Goal: Book appointment/travel/reservation

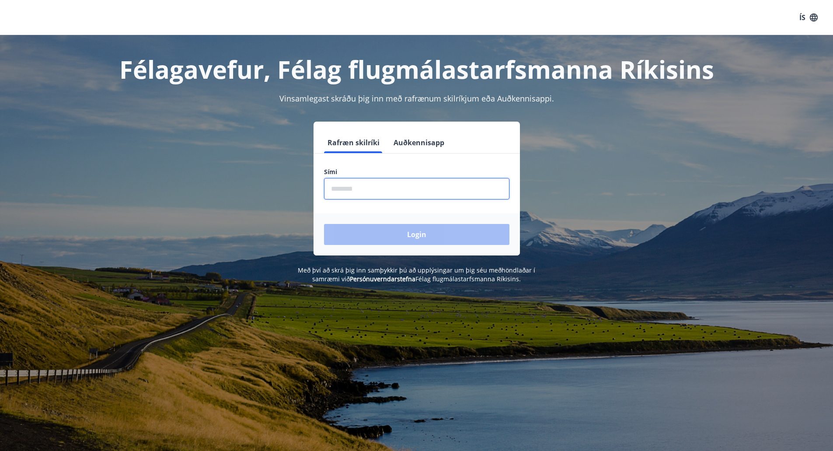
click at [353, 190] on input "phone" at bounding box center [417, 188] width 186 height 21
drag, startPoint x: 363, startPoint y: 189, endPoint x: 297, endPoint y: 185, distance: 66.2
click at [297, 185] on div "Rafræn skilríki Auðkennisapp Sími ​ Login" at bounding box center [416, 189] width 609 height 134
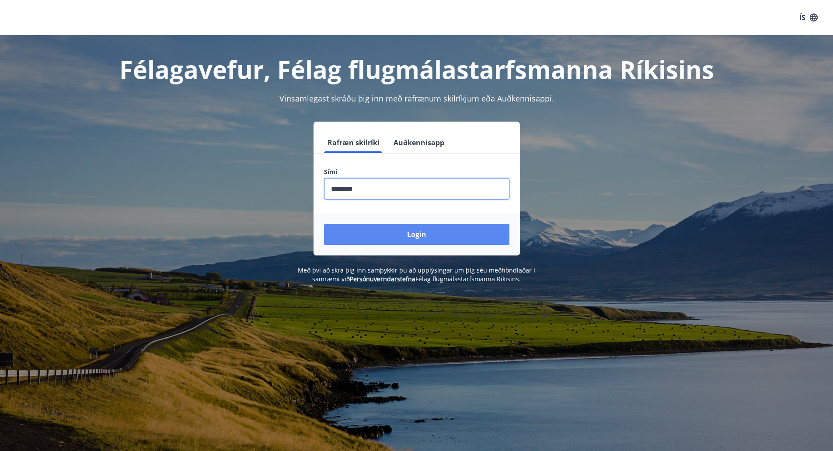
type input "********"
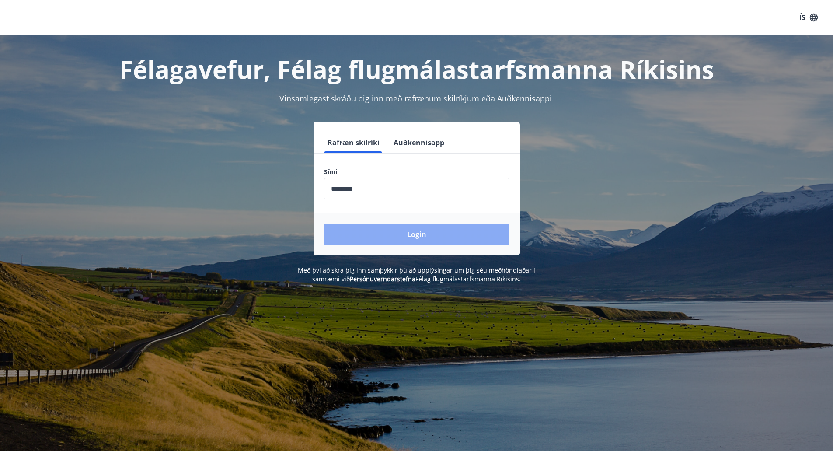
click at [417, 232] on button "Login" at bounding box center [417, 234] width 186 height 21
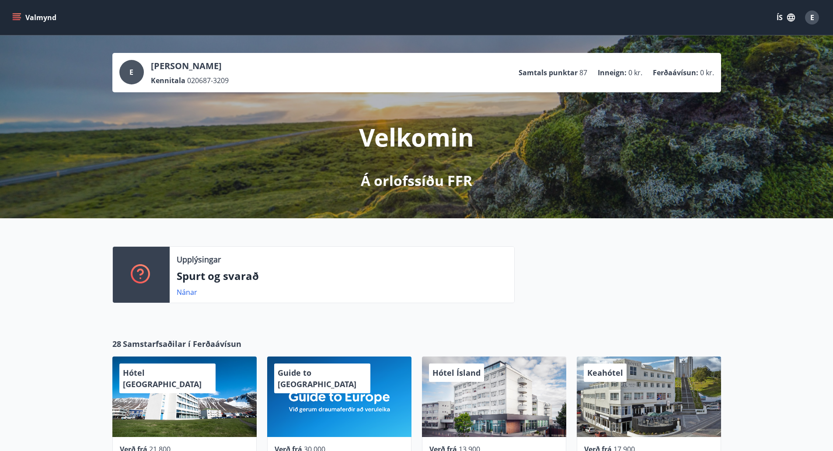
click at [18, 15] on icon "menu" at bounding box center [17, 15] width 8 height 1
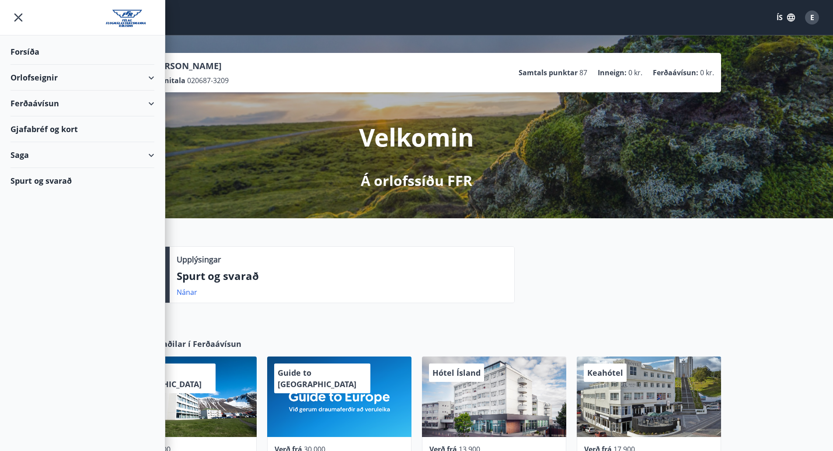
click at [147, 74] on div "Orlofseignir" at bounding box center [83, 78] width 144 height 26
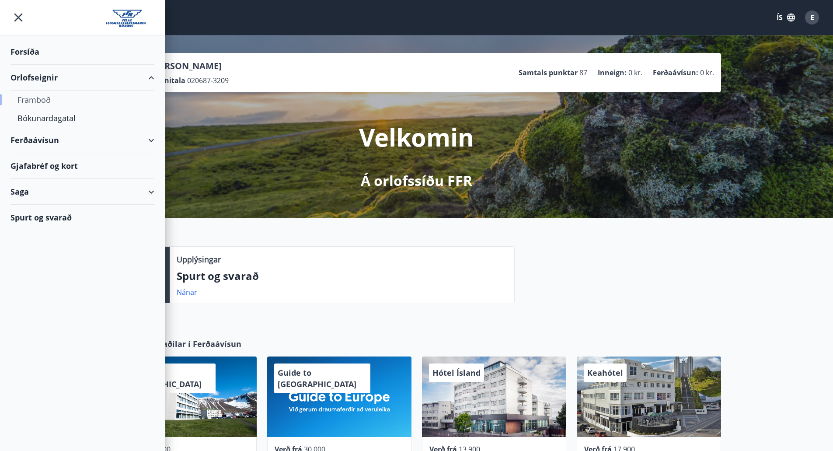
click at [42, 101] on div "Framboð" at bounding box center [83, 100] width 130 height 18
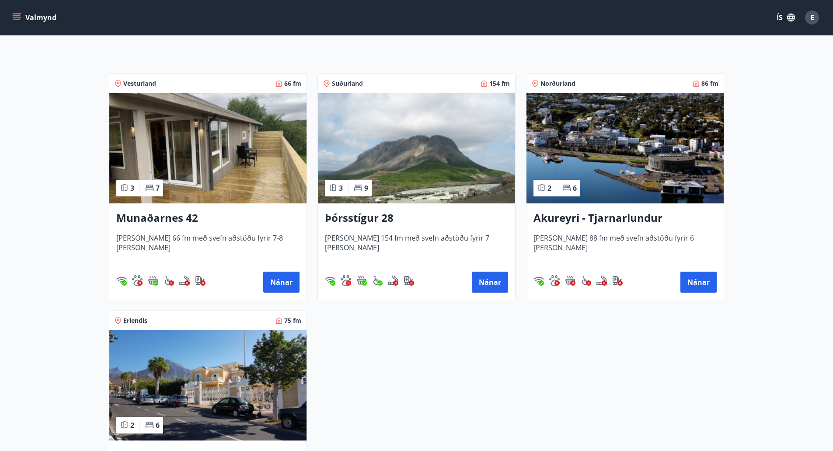
scroll to position [219, 0]
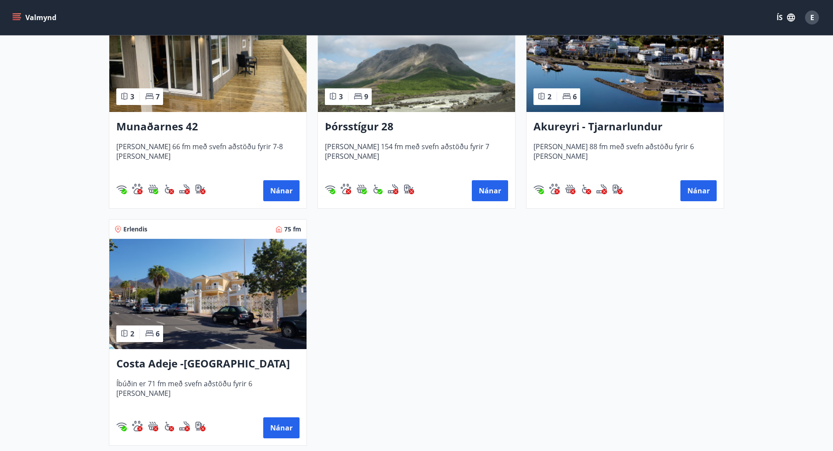
click at [130, 361] on h3 "Costa Adeje -Tenerife" at bounding box center [207, 364] width 183 height 16
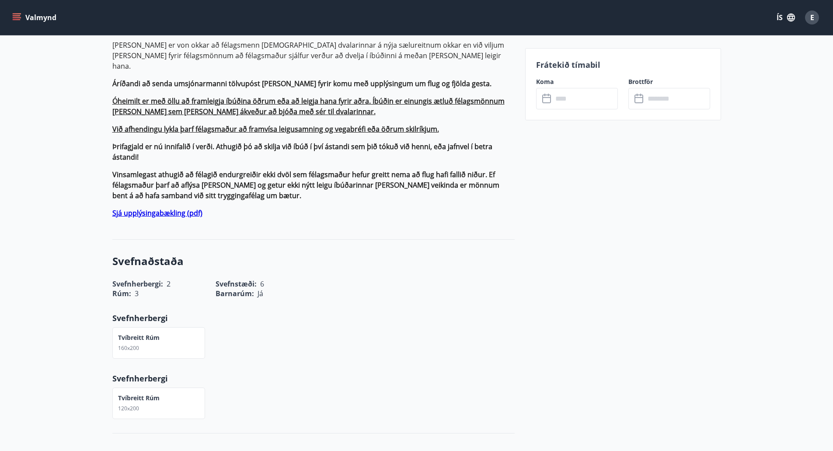
scroll to position [429, 0]
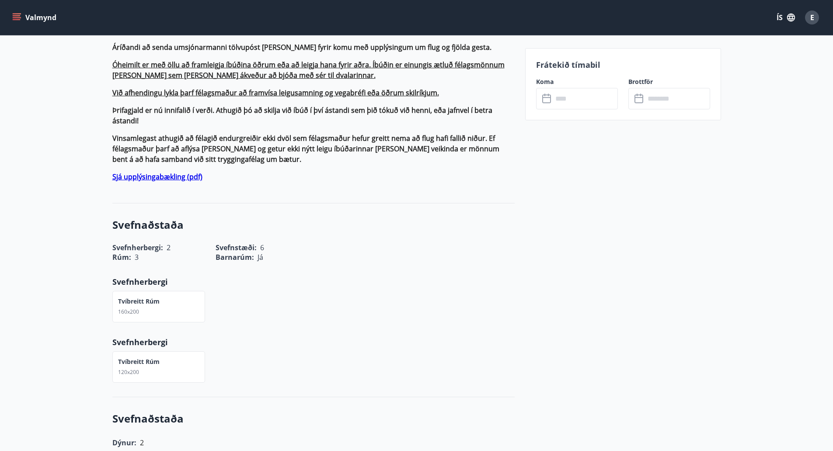
click at [168, 172] on strong "Sjá upplýsingabækling (pdf)" at bounding box center [157, 177] width 90 height 10
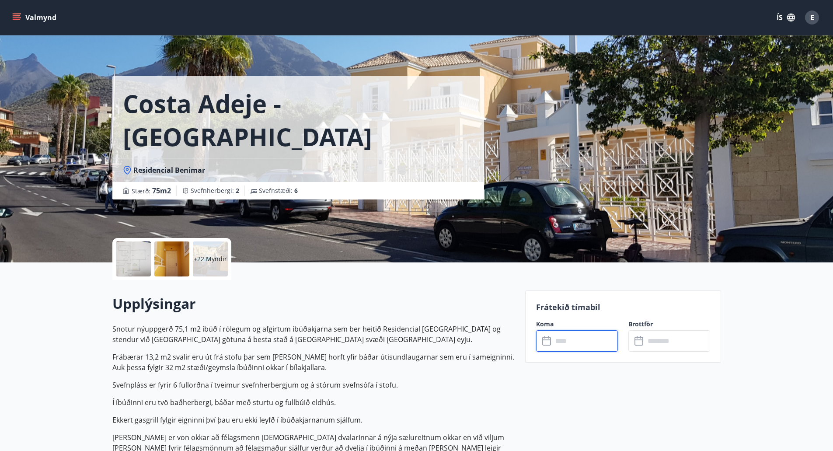
click at [590, 335] on input "text" at bounding box center [585, 340] width 65 height 21
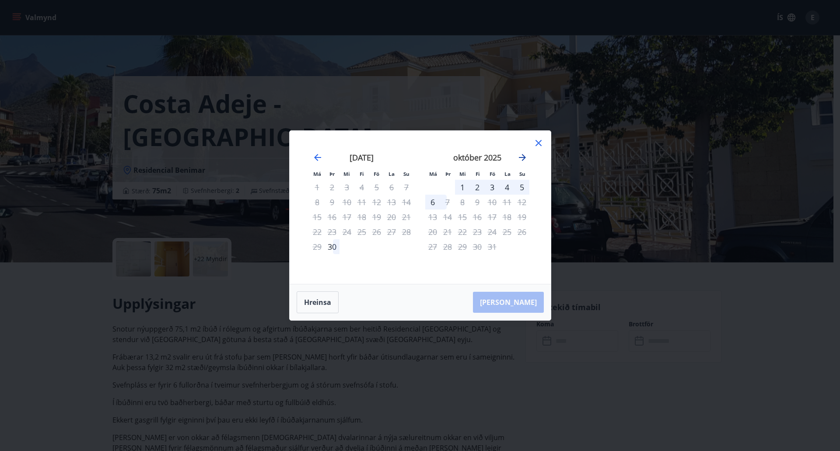
click at [520, 154] on icon "Move forward to switch to the next month." at bounding box center [522, 157] width 11 height 11
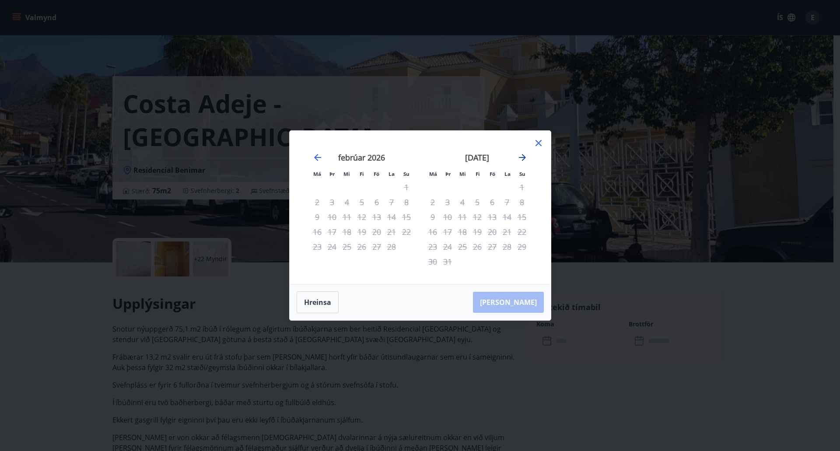
click at [520, 154] on icon "Move forward to switch to the next month." at bounding box center [522, 157] width 11 height 11
click at [318, 156] on icon "Move backward to switch to the previous month." at bounding box center [317, 157] width 11 height 11
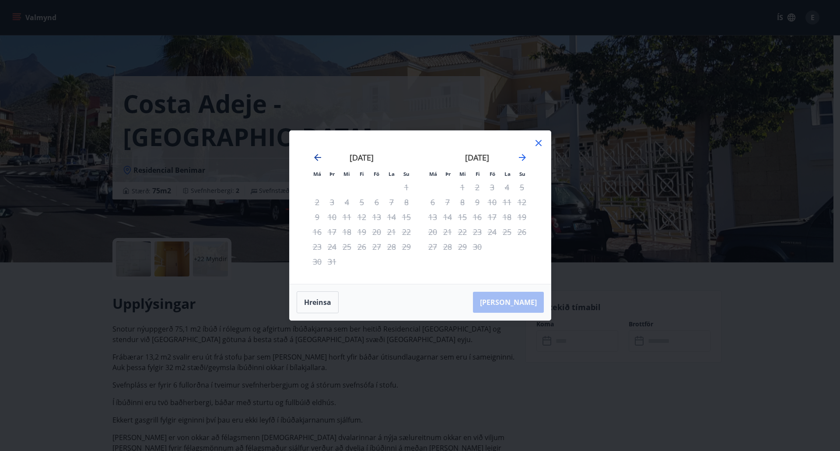
click at [318, 156] on icon "Move backward to switch to the previous month." at bounding box center [317, 157] width 11 height 11
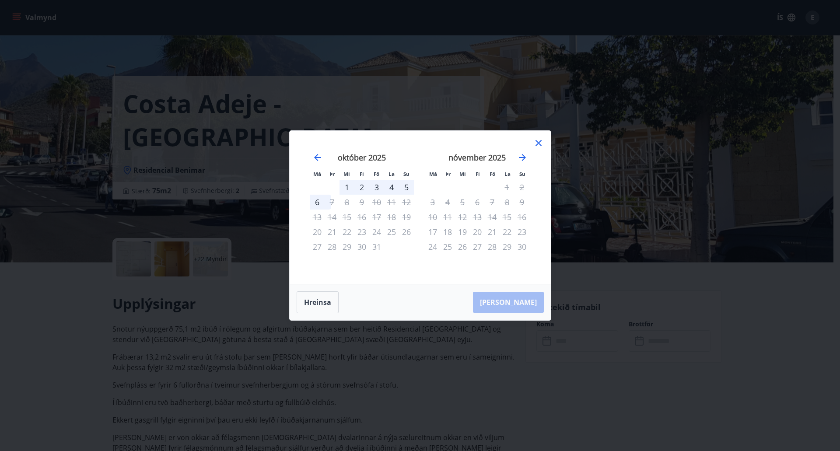
click at [347, 188] on div "1" at bounding box center [347, 187] width 15 height 15
click at [333, 203] on div "7" at bounding box center [332, 202] width 15 height 15
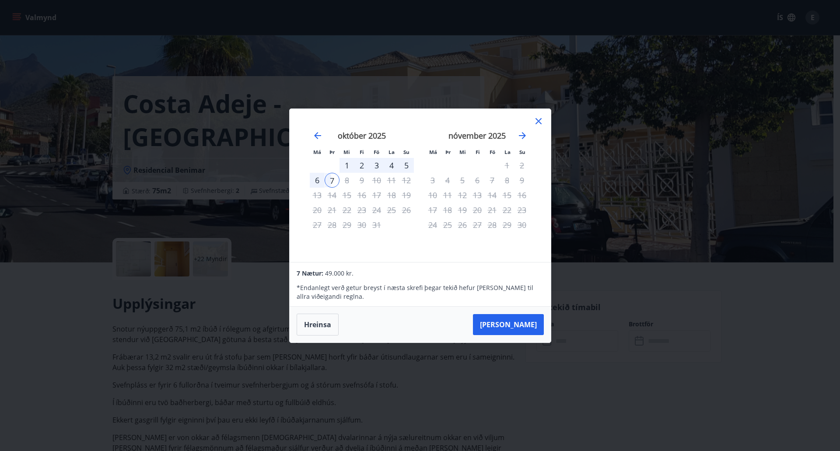
click at [406, 165] on div "5" at bounding box center [406, 165] width 15 height 15
click at [347, 163] on div "1" at bounding box center [347, 165] width 15 height 15
click at [534, 122] on icon at bounding box center [538, 121] width 11 height 11
